Goal: Transaction & Acquisition: Purchase product/service

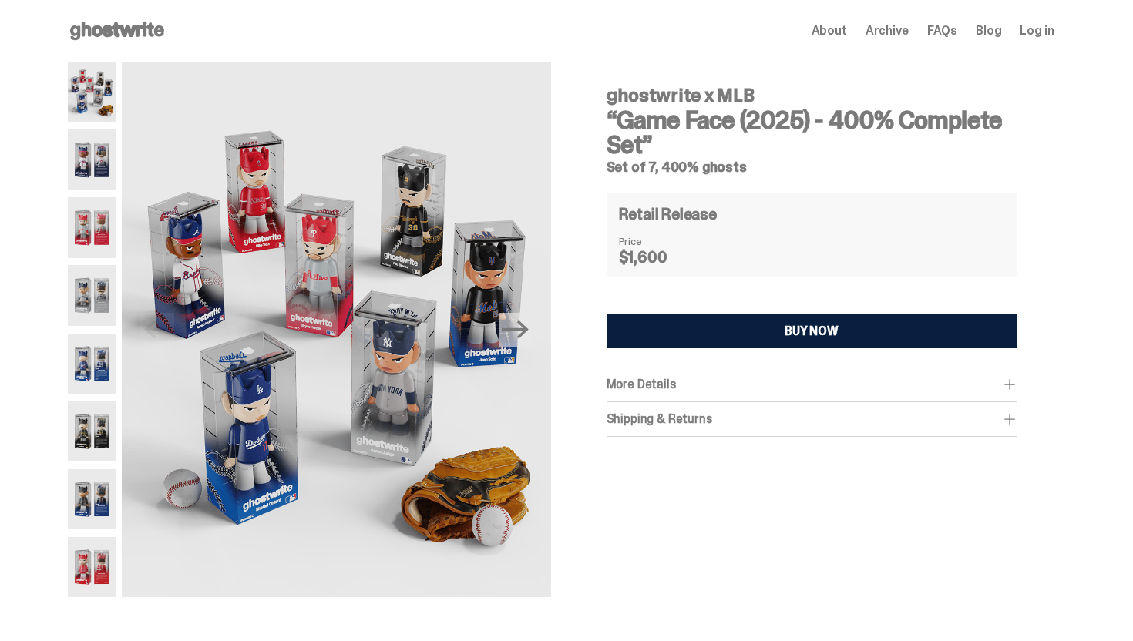
drag, startPoint x: 667, startPoint y: 143, endPoint x: 616, endPoint y: 119, distance: 56.6
click at [616, 119] on h3 "“Game Face (2025) - 400% Complete Set”" at bounding box center [812, 132] width 411 height 49
copy h3 "“Game Face (2025) - 400% Complete Set”"
click at [113, 162] on img at bounding box center [92, 160] width 49 height 60
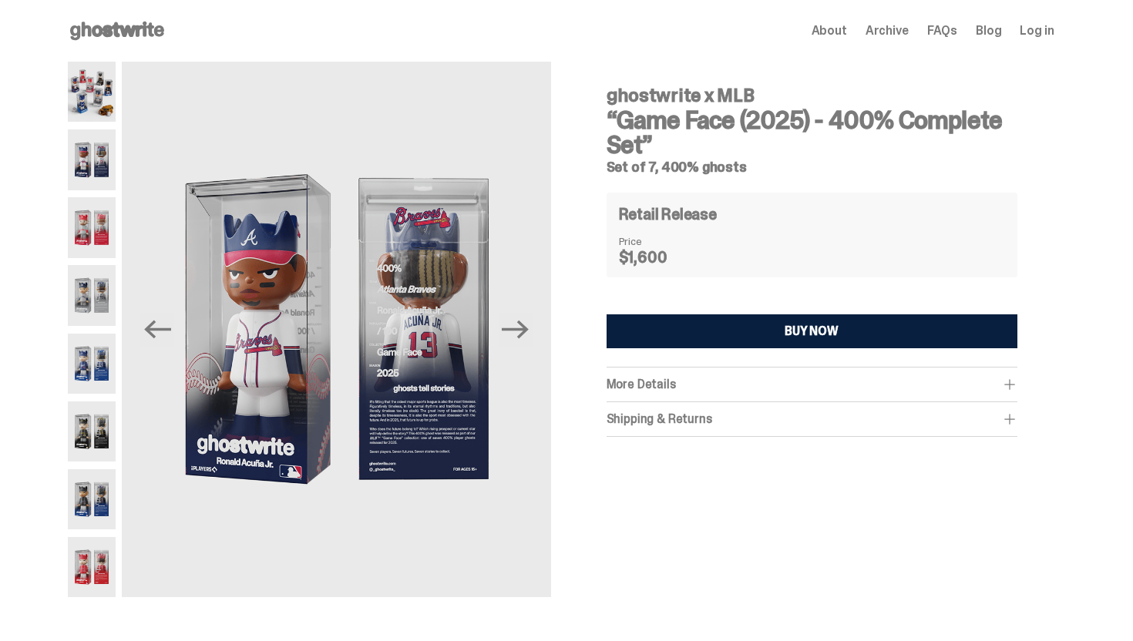
click at [102, 214] on img at bounding box center [92, 227] width 49 height 60
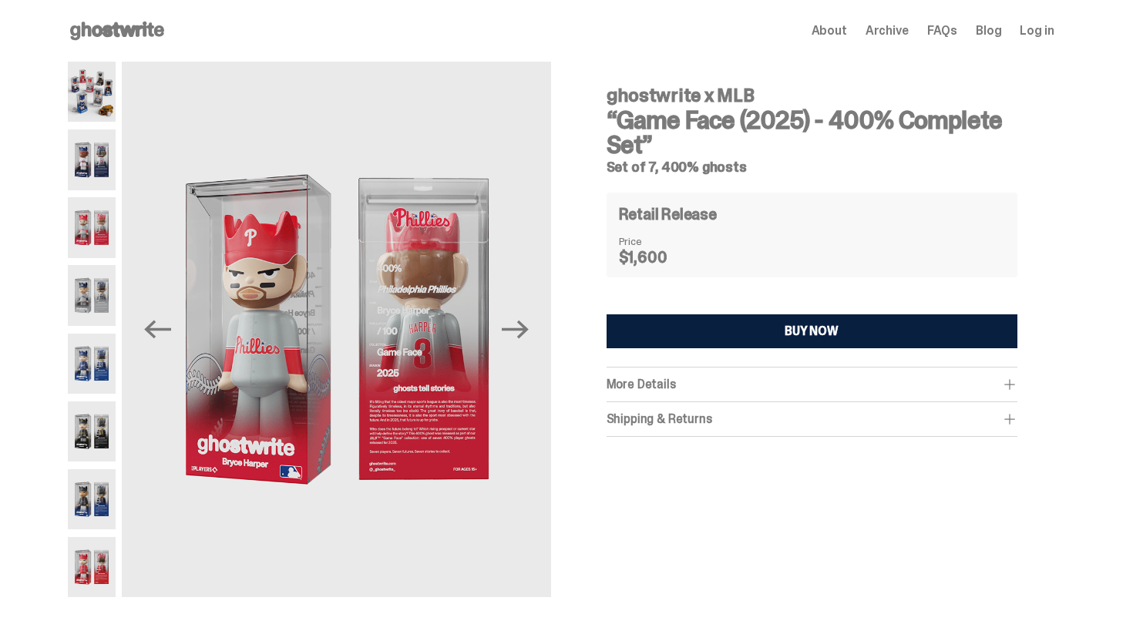
click at [93, 291] on img at bounding box center [92, 295] width 49 height 60
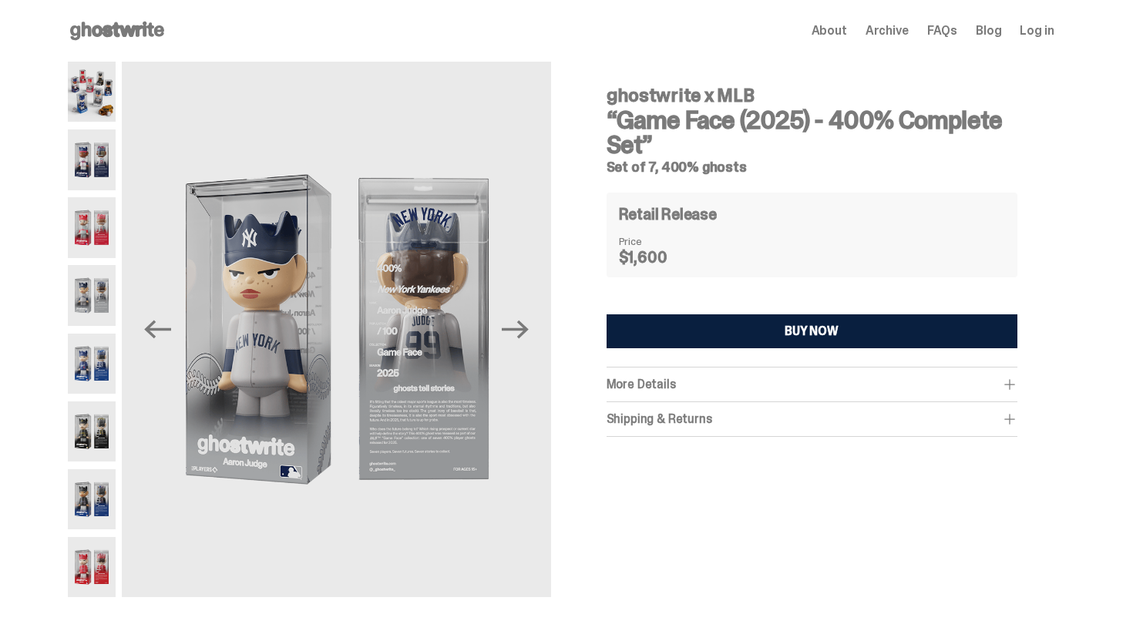
click at [97, 360] on img at bounding box center [92, 364] width 49 height 60
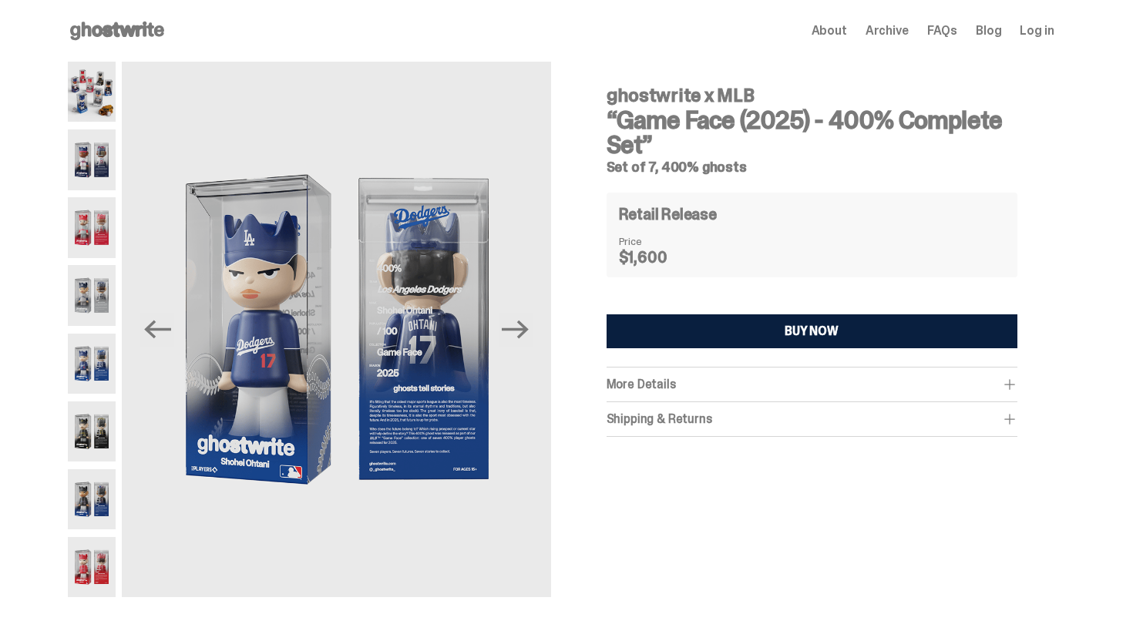
click at [102, 434] on img at bounding box center [92, 432] width 49 height 60
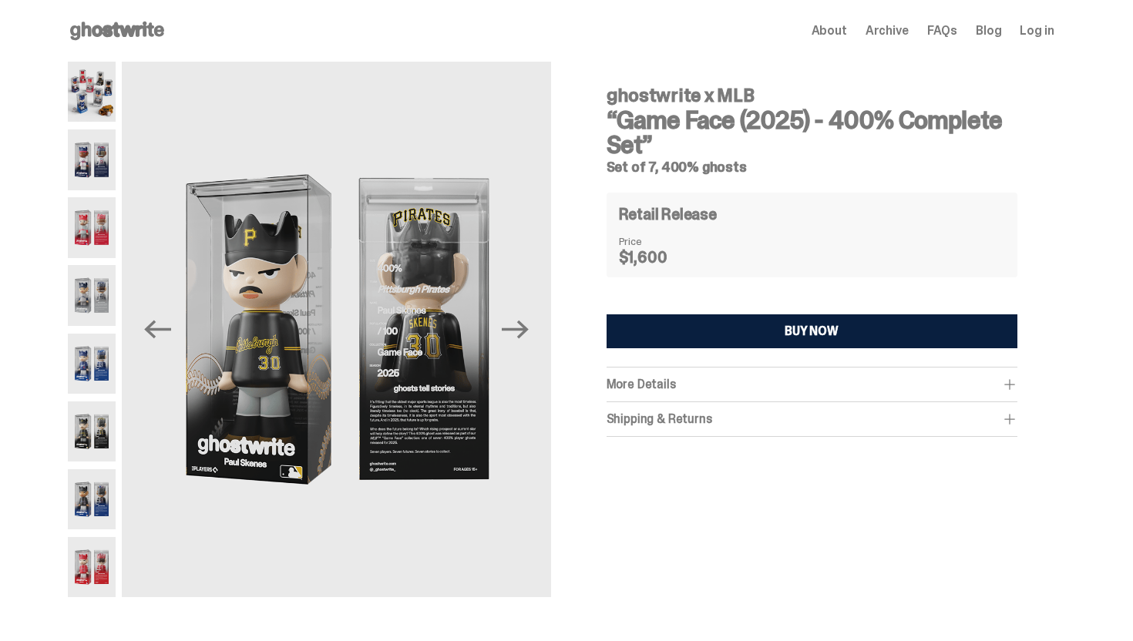
click at [103, 473] on img at bounding box center [92, 500] width 49 height 60
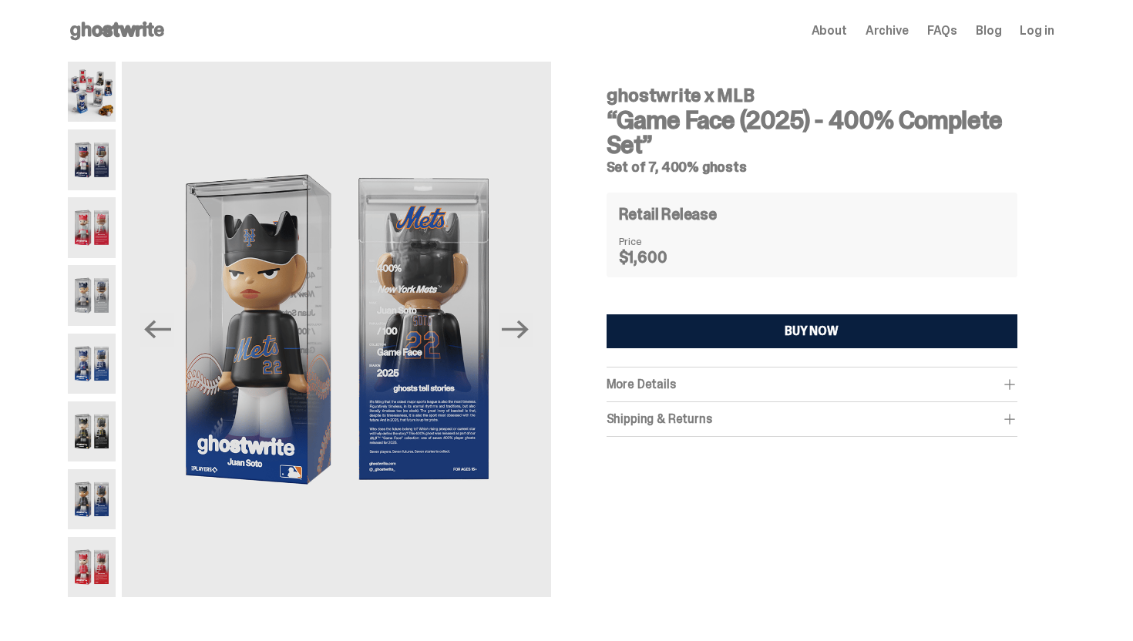
click at [108, 589] on img at bounding box center [92, 567] width 49 height 60
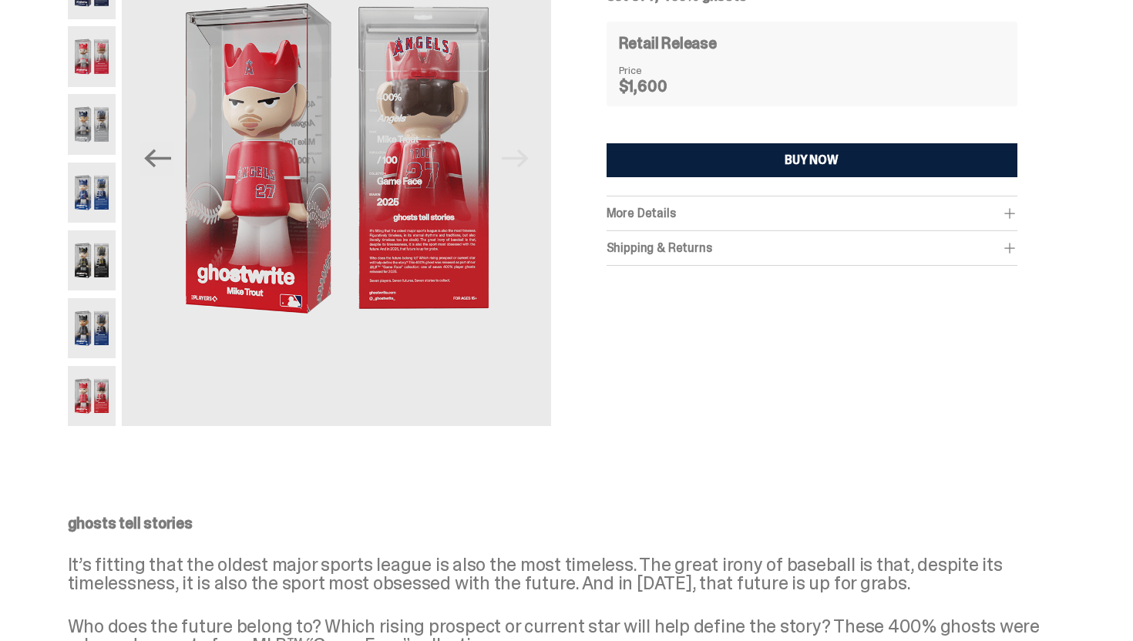
scroll to position [170, 0]
